Goal: Task Accomplishment & Management: Manage account settings

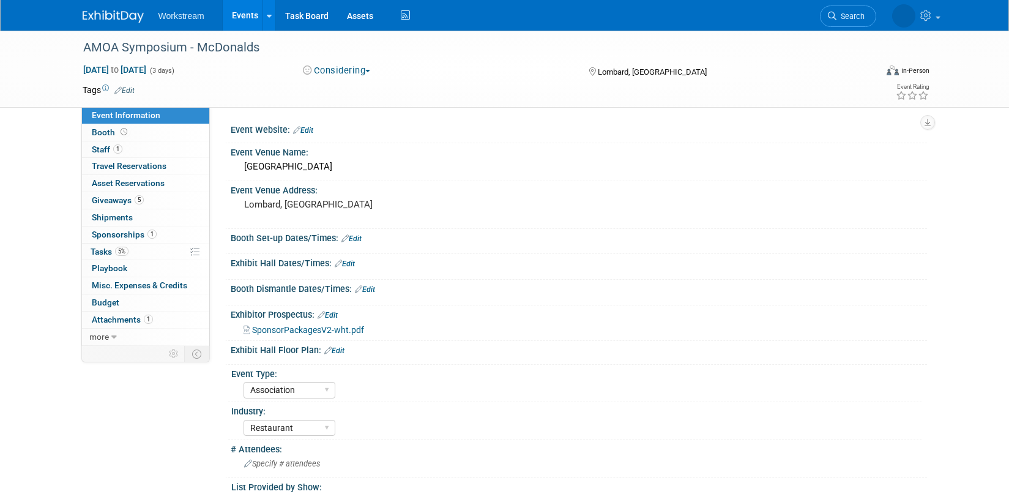
select select "Association"
select select "Restaurant"
select select "No"
select select "Tatia Meghdadi"
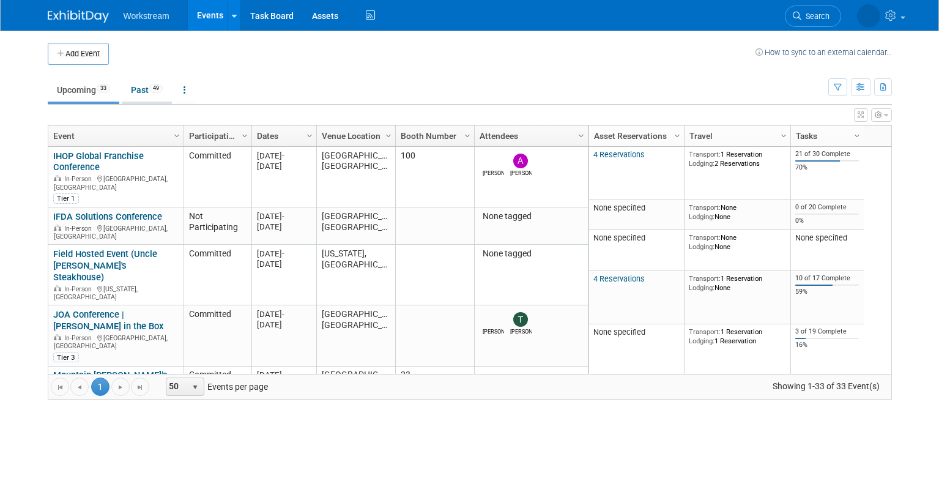
click at [138, 85] on link "Past 49" at bounding box center [147, 89] width 50 height 23
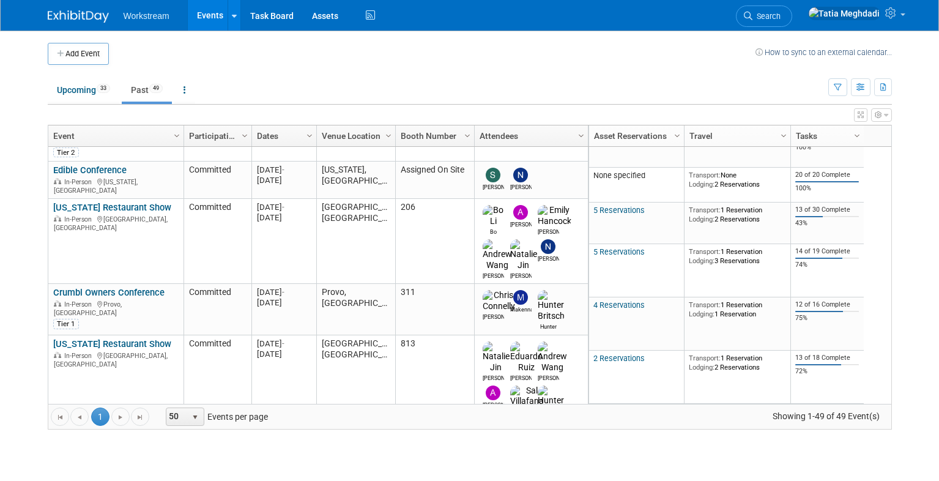
scroll to position [1986, 0]
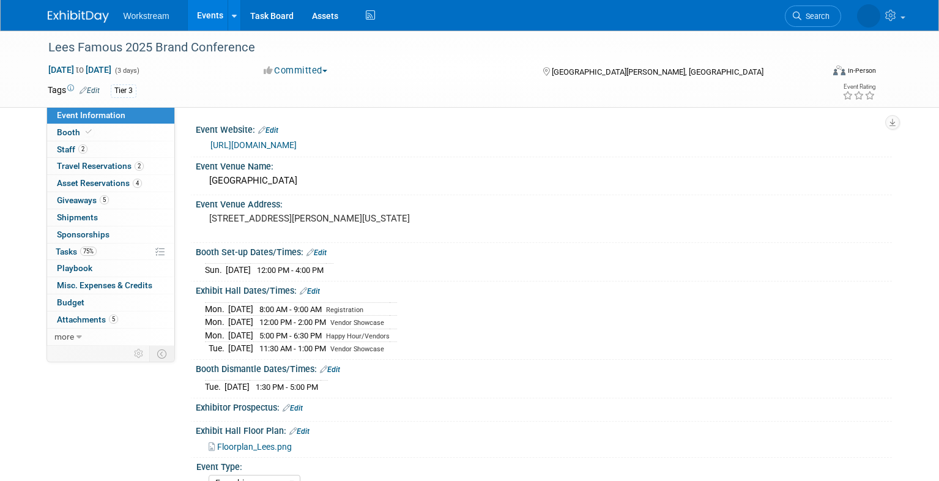
select select "Franchise"
select select "Restaurant"
select select "No"
select select "Tatia Meghdadi"
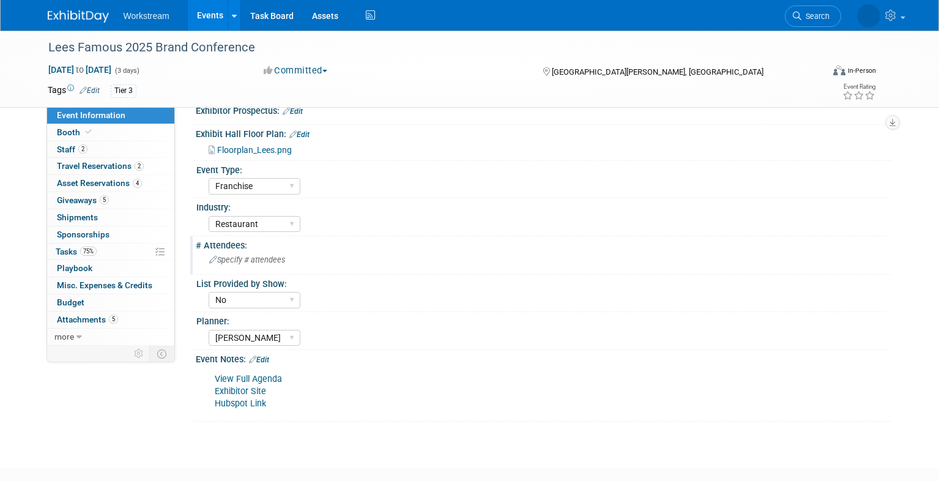
scroll to position [298, 0]
click at [66, 247] on span "Tasks 75%" at bounding box center [76, 252] width 41 height 10
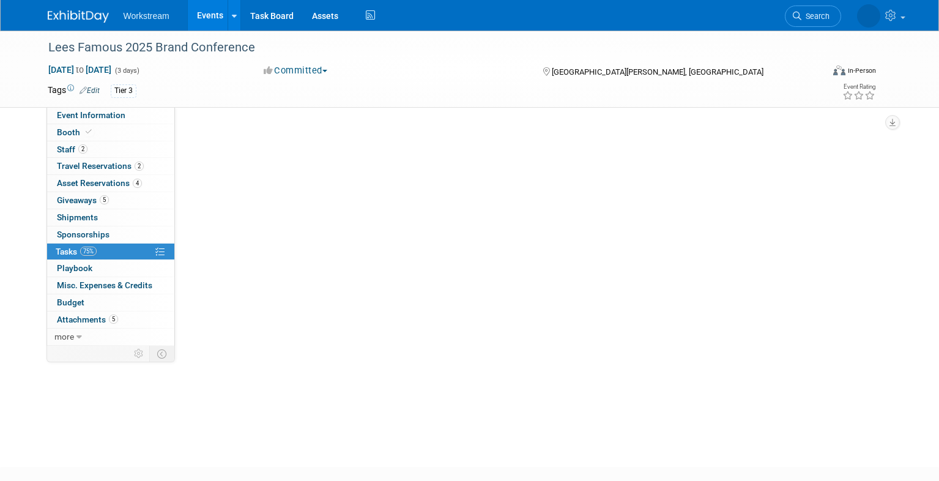
scroll to position [0, 0]
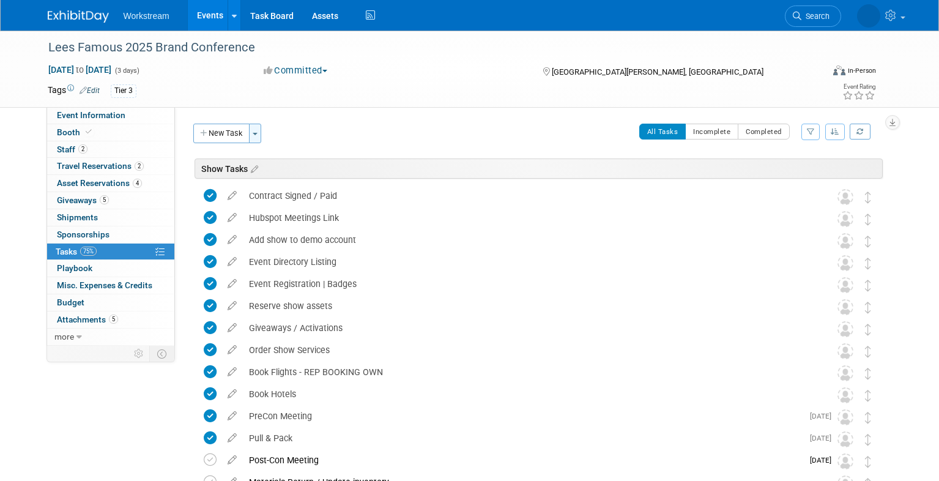
click at [261, 132] on button "Toggle Dropdown" at bounding box center [255, 134] width 12 height 20
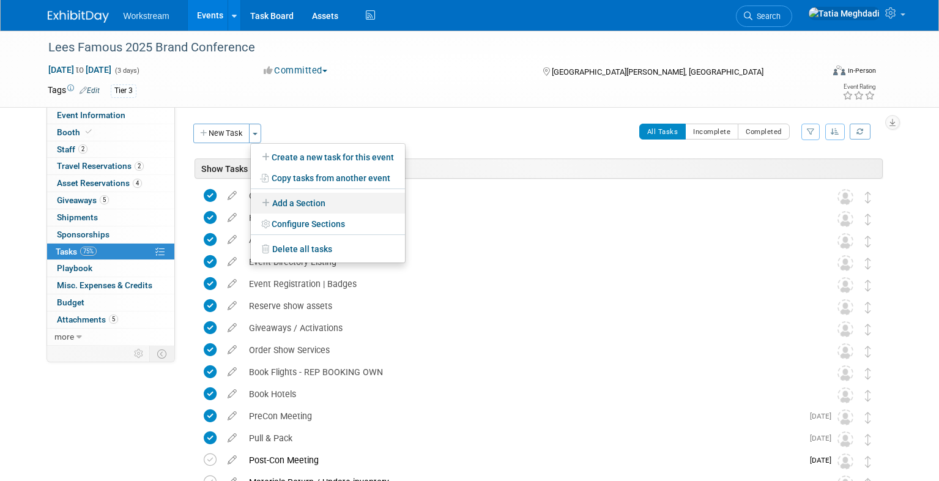
click at [333, 201] on link "Add a Section" at bounding box center [328, 203] width 154 height 21
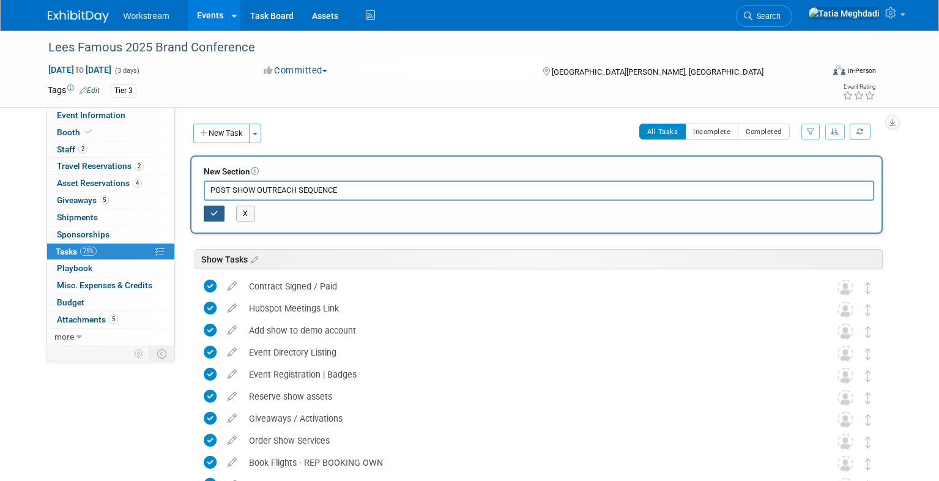
type input "POST SHOW OUTREACH SEQUENCE"
click at [214, 214] on icon "button" at bounding box center [214, 213] width 8 height 7
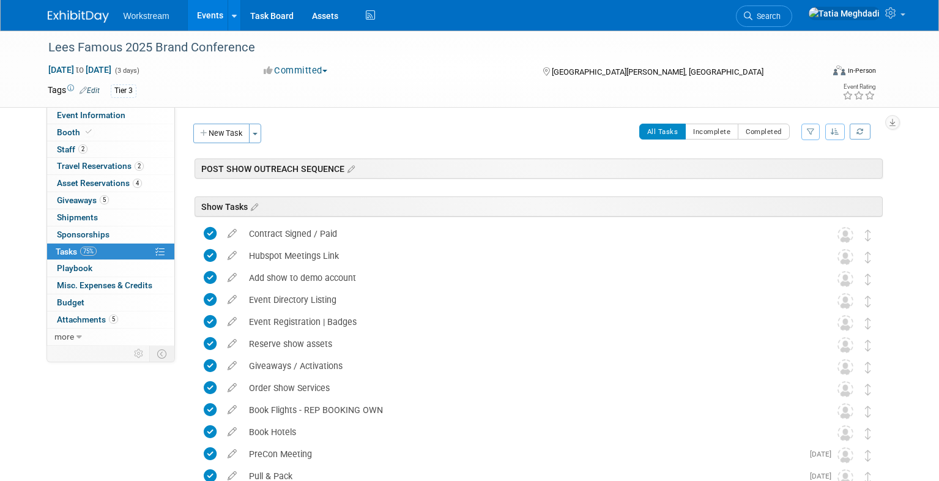
click at [269, 130] on div "All Tasks Incomplete Completed Filter by Assignee -- Select Assignee -- All una…" at bounding box center [575, 137] width 615 height 26
click at [256, 133] on span "button" at bounding box center [255, 134] width 5 height 2
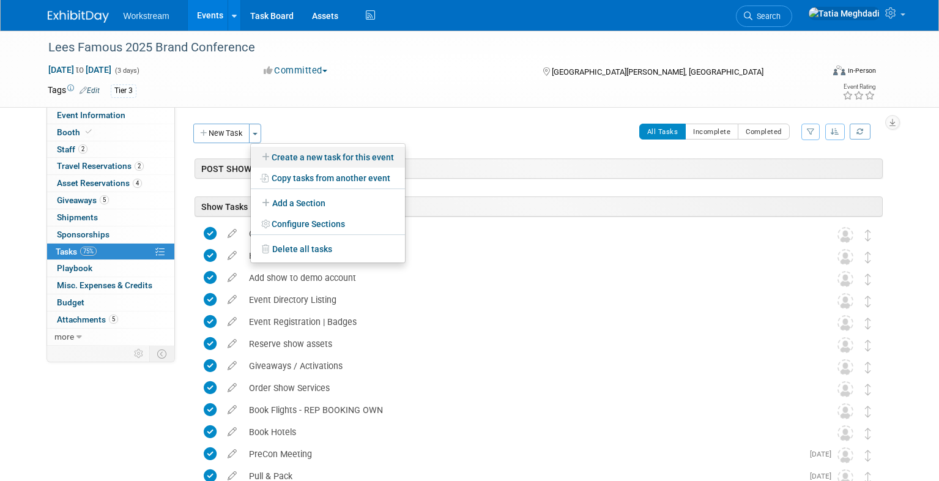
click at [304, 157] on link "Create a new task for this event" at bounding box center [328, 157] width 154 height 21
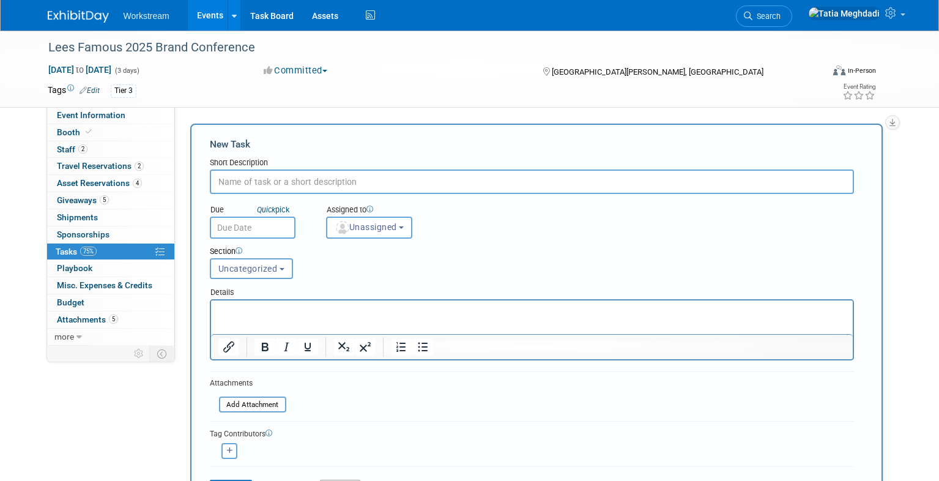
click at [289, 180] on input "text" at bounding box center [532, 181] width 644 height 24
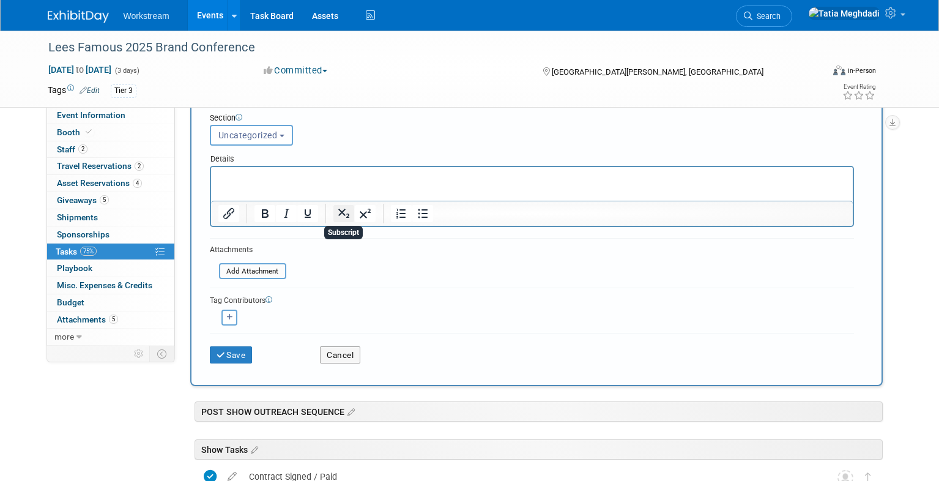
scroll to position [154, 0]
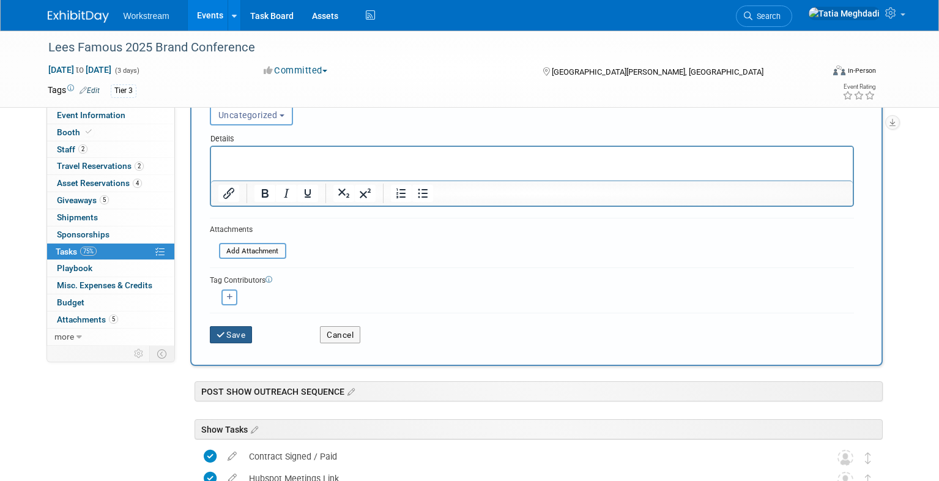
type input "Send Opps sheet to reps"
click at [221, 334] on icon "submit" at bounding box center [222, 335] width 10 height 9
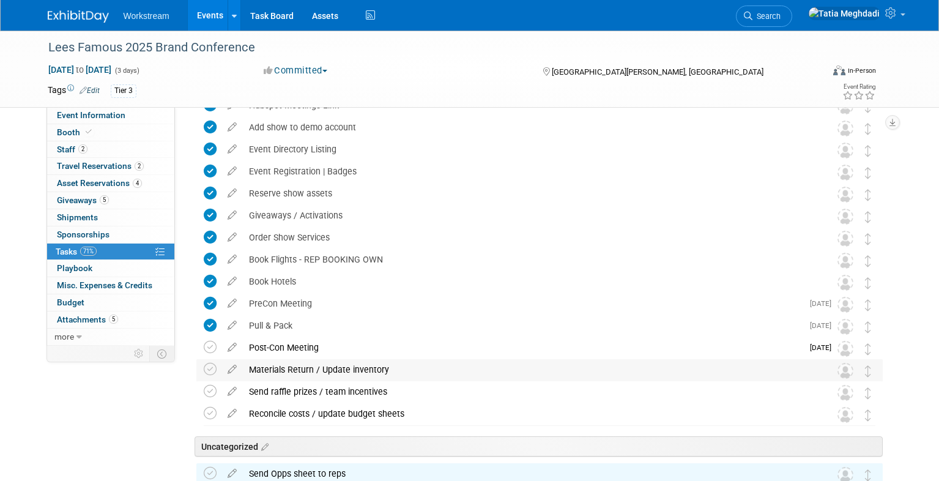
scroll to position [229, 0]
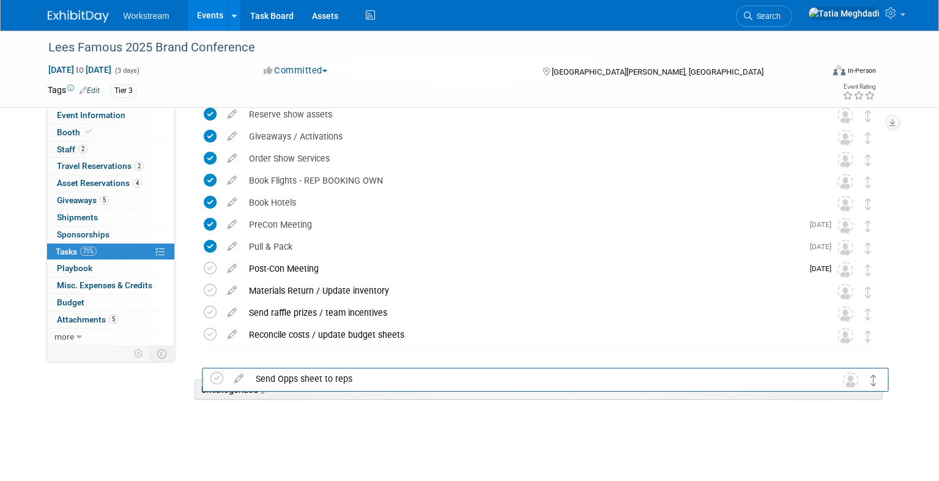
drag, startPoint x: 867, startPoint y: 398, endPoint x: 874, endPoint y: 380, distance: 19.0
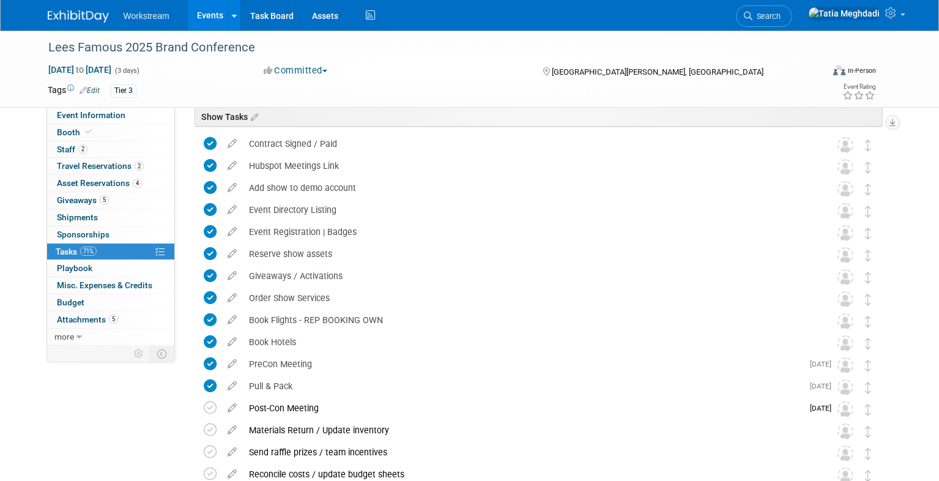
scroll to position [0, 0]
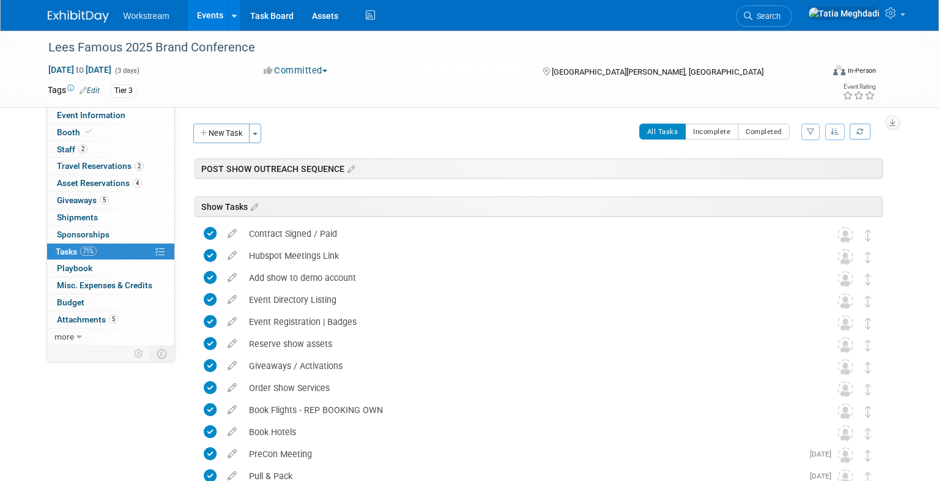
click at [861, 168] on div "POST SHOW OUTREACH SEQUENCE" at bounding box center [539, 168] width 688 height 20
click at [396, 170] on div "POST SHOW OUTREACH SEQUENCE" at bounding box center [539, 168] width 688 height 20
drag, startPoint x: 388, startPoint y: 170, endPoint x: 352, endPoint y: 165, distance: 36.4
click at [387, 170] on div "POST SHOW OUTREACH SEQUENCE" at bounding box center [539, 168] width 688 height 20
click at [350, 166] on icon at bounding box center [349, 169] width 10 height 11
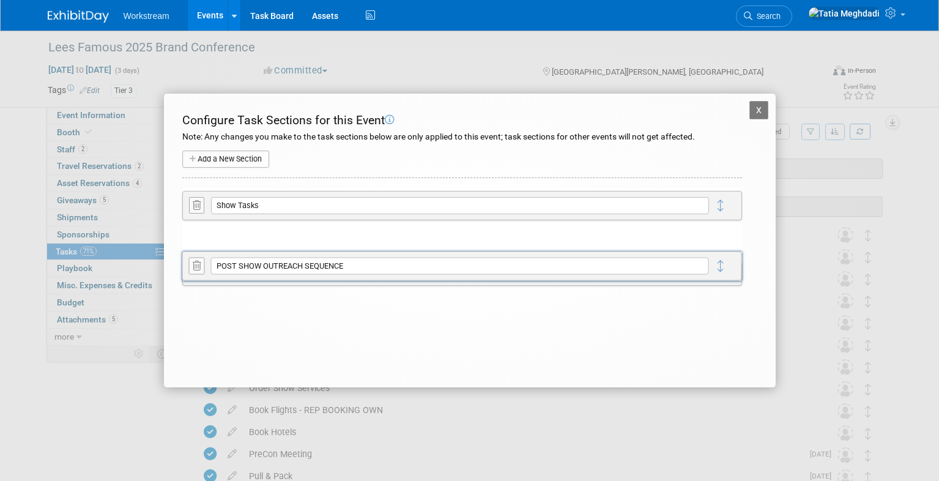
drag, startPoint x: 724, startPoint y: 212, endPoint x: 724, endPoint y: 262, distance: 49.6
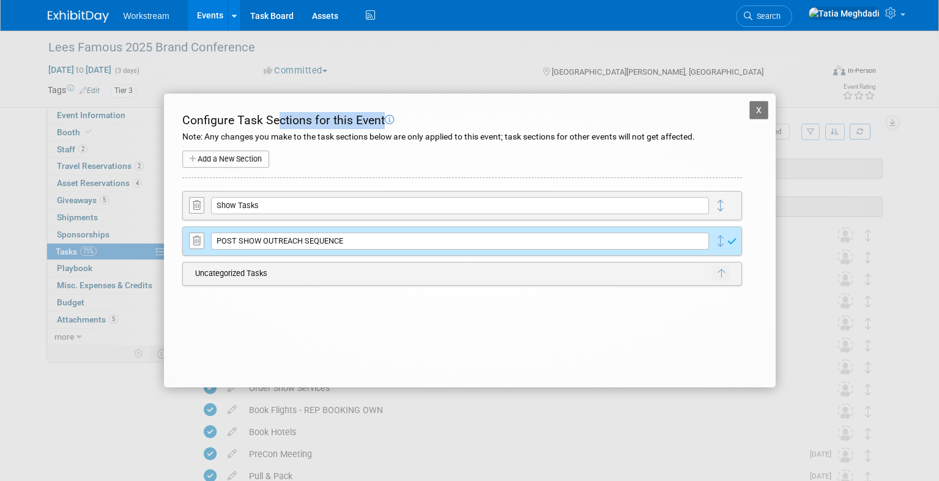
click at [762, 117] on div "X Lees Famous 2025 Brand Conference Configure Task Sections for this Event Note…" at bounding box center [470, 241] width 612 height 294
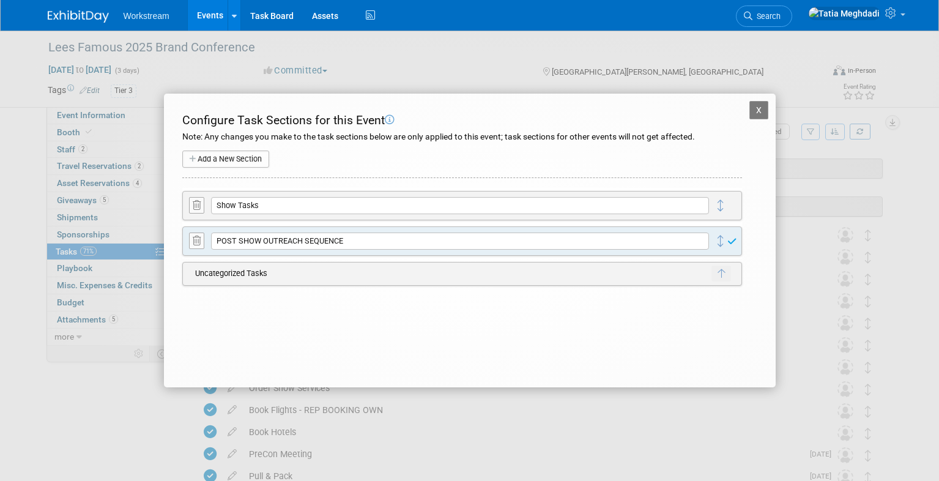
click at [756, 100] on div "X Lees Famous 2025 Brand Conference Configure Task Sections for this Event Note…" at bounding box center [470, 241] width 612 height 294
click at [763, 109] on button "X" at bounding box center [759, 110] width 20 height 18
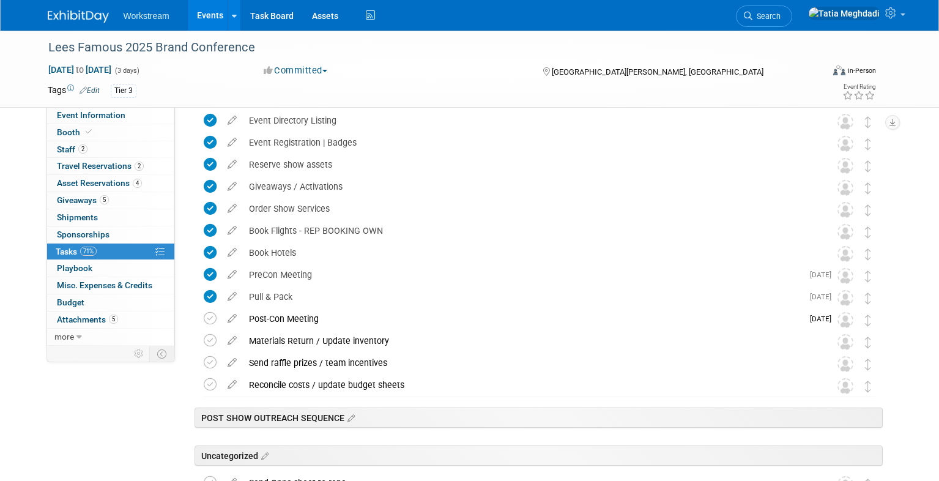
scroll to position [229, 0]
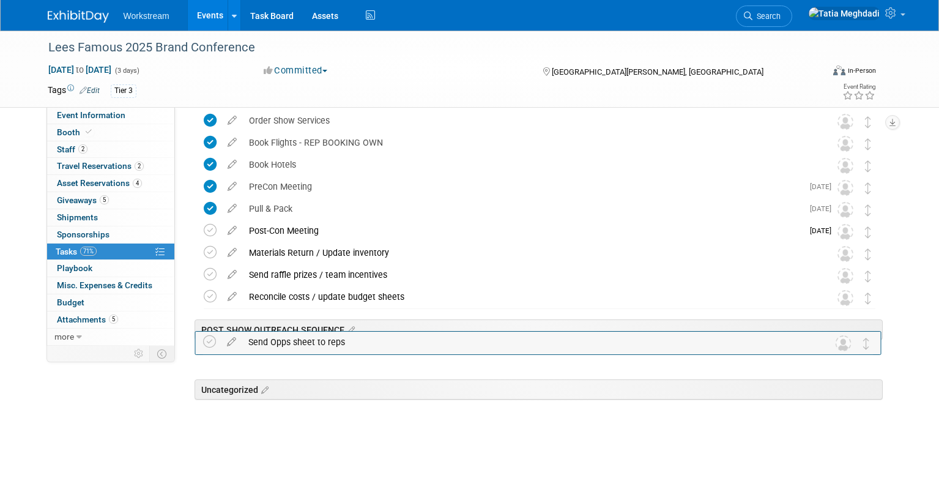
drag, startPoint x: 869, startPoint y: 397, endPoint x: 868, endPoint y: 346, distance: 50.8
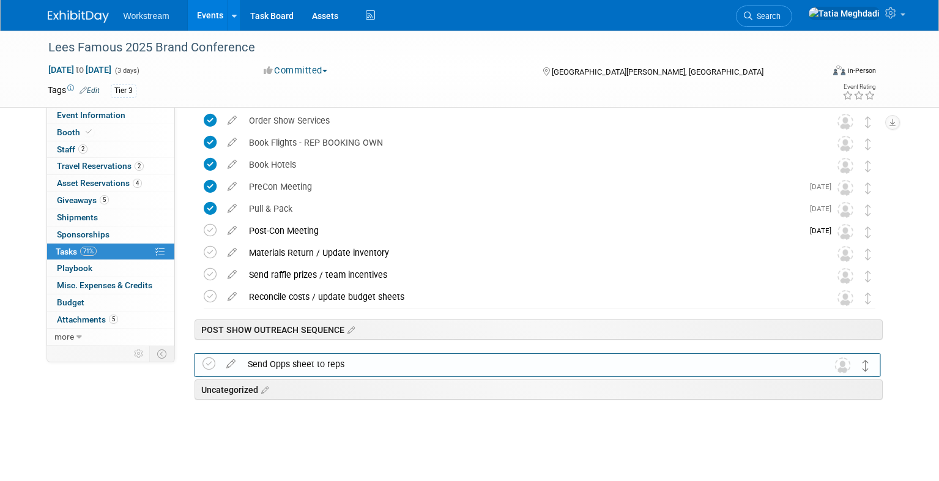
drag, startPoint x: 868, startPoint y: 322, endPoint x: 866, endPoint y: 362, distance: 40.4
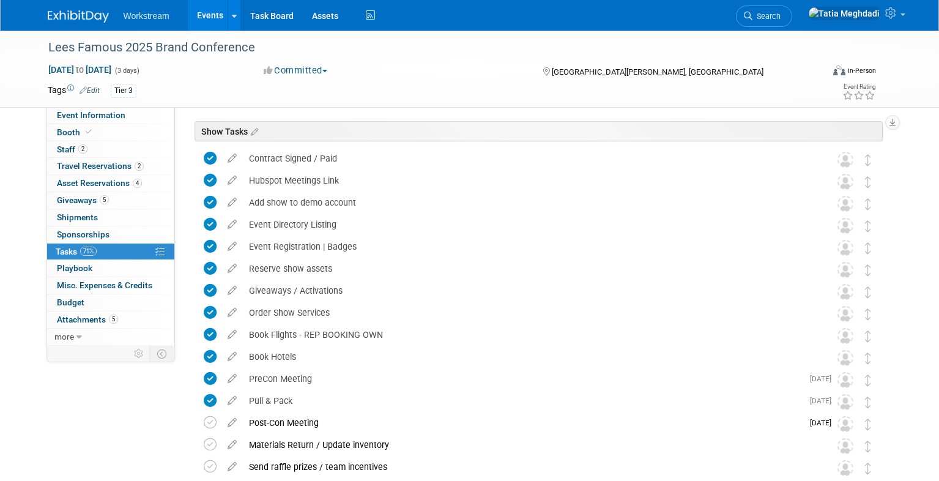
scroll to position [0, 0]
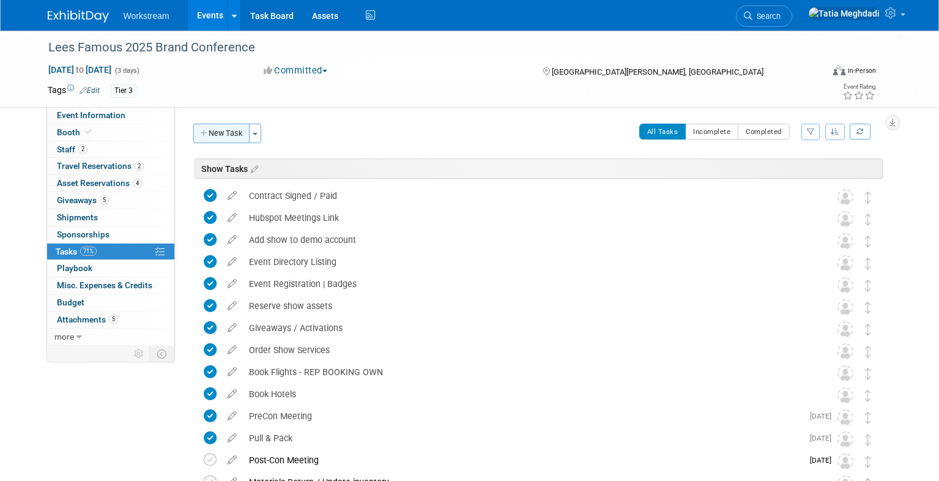
click at [215, 134] on button "New Task" at bounding box center [221, 134] width 56 height 20
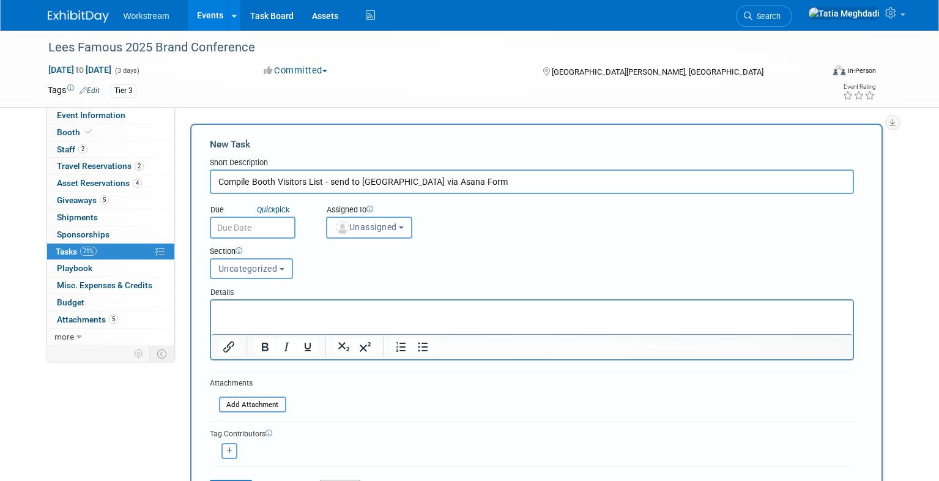
type input "Compile Booth Visitors List - send to MOps via Asana Form"
click at [259, 313] on p "Rich Text Area. Press ALT-0 for help." at bounding box center [532, 311] width 628 height 12
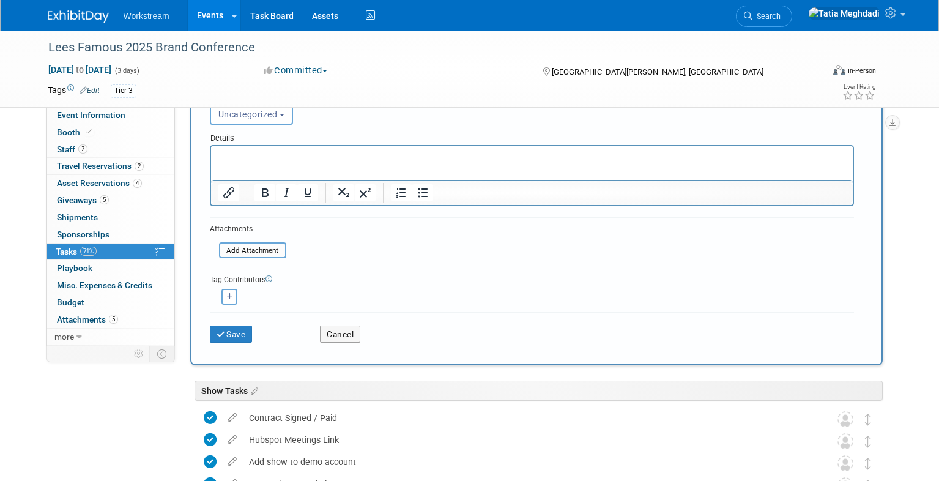
scroll to position [168, 0]
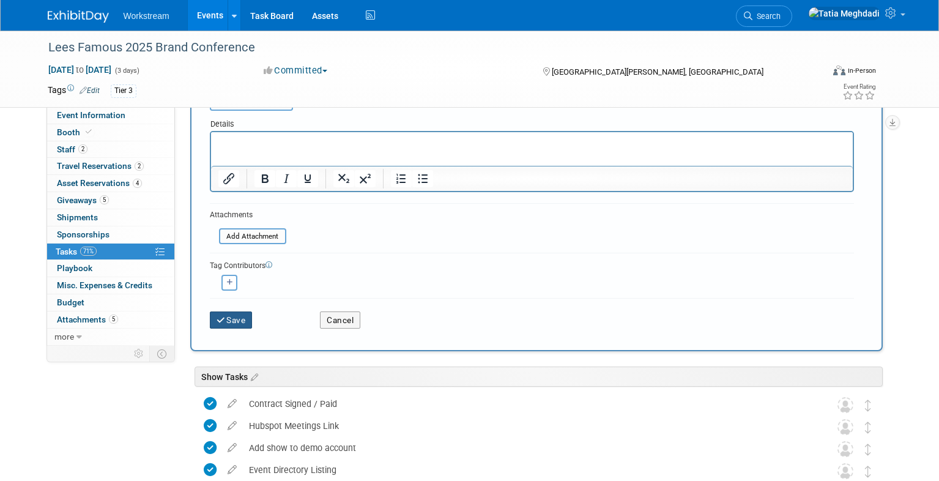
click at [234, 321] on button "Save" at bounding box center [231, 319] width 43 height 17
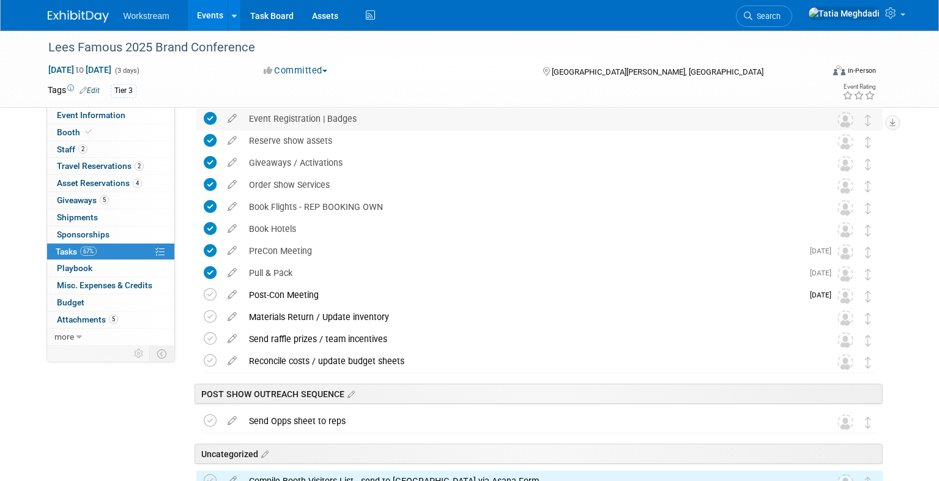
scroll to position [251, 0]
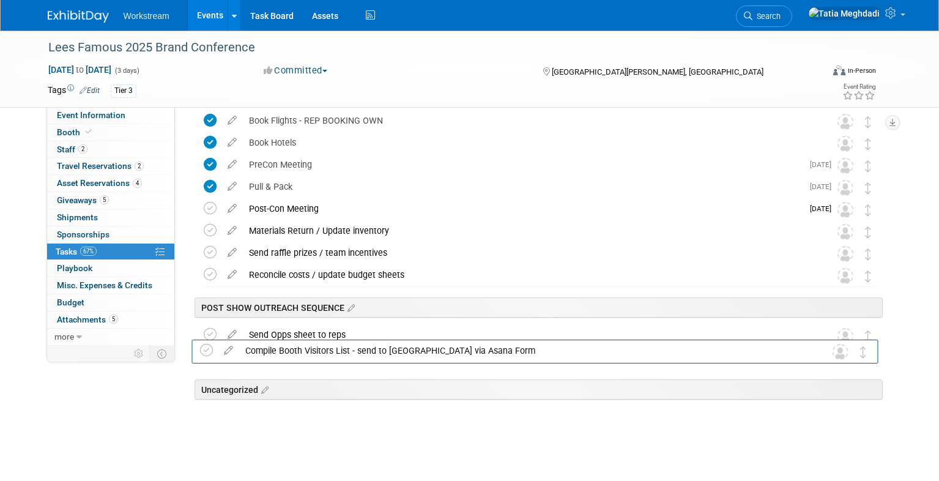
drag, startPoint x: 870, startPoint y: 393, endPoint x: 863, endPoint y: 355, distance: 38.5
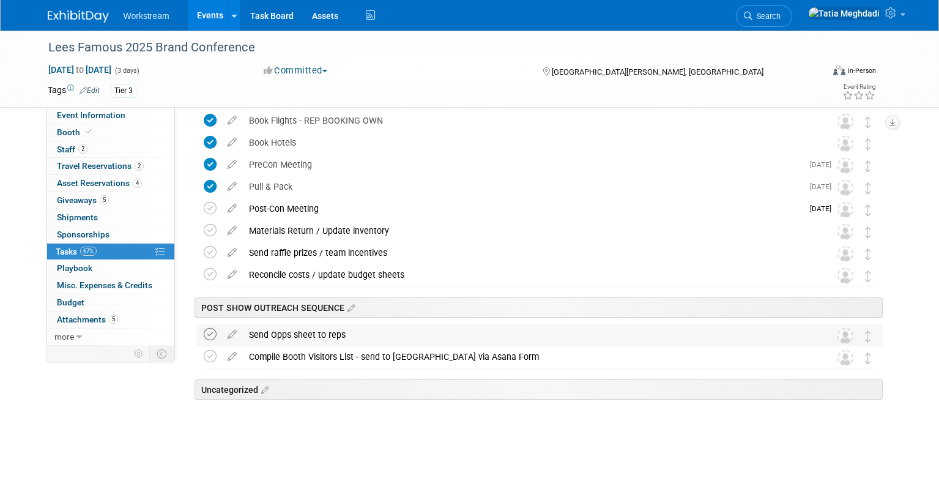
click at [204, 330] on icon at bounding box center [210, 334] width 13 height 13
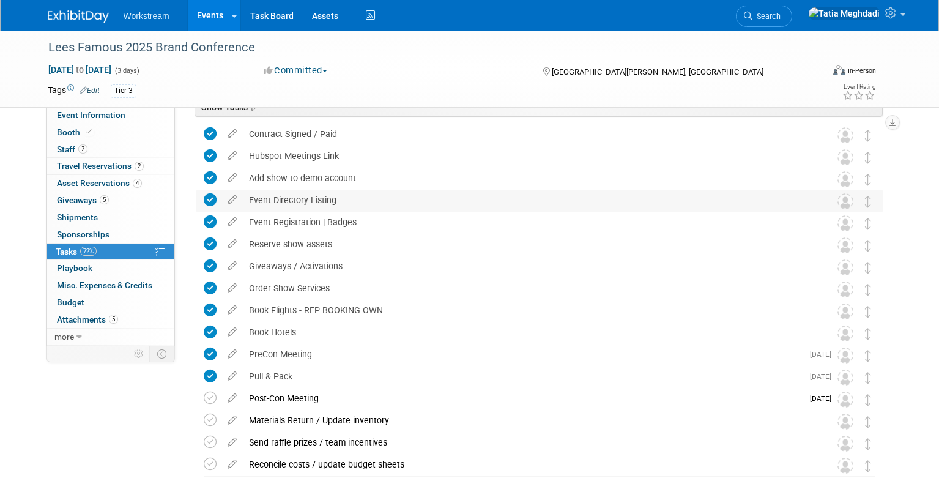
scroll to position [0, 0]
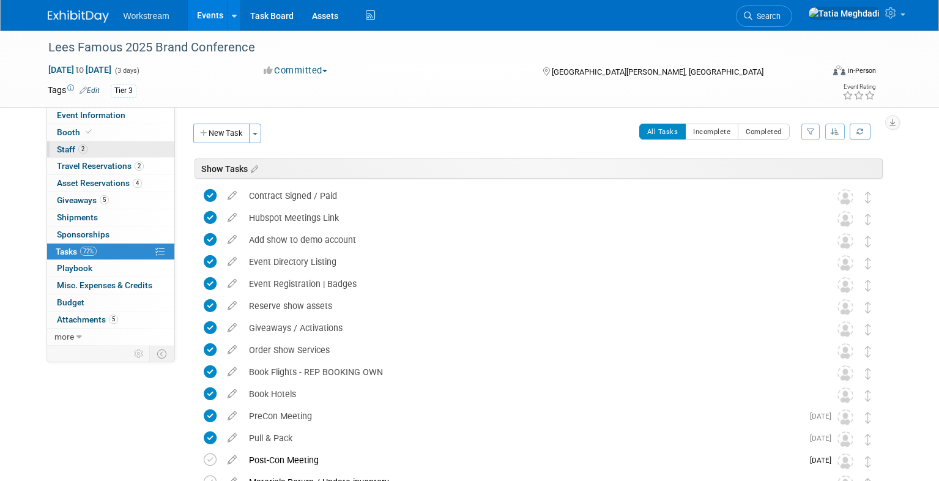
click at [78, 147] on span "2" at bounding box center [82, 148] width 9 height 9
